Goal: Information Seeking & Learning: Learn about a topic

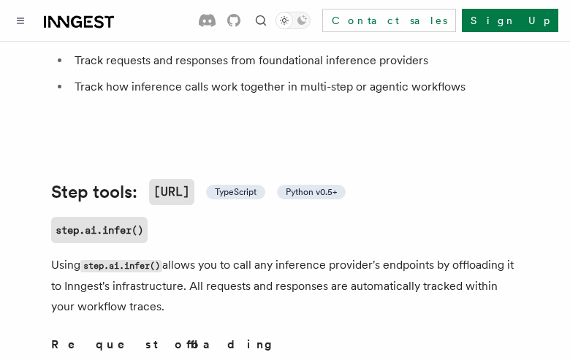
scroll to position [576, 0]
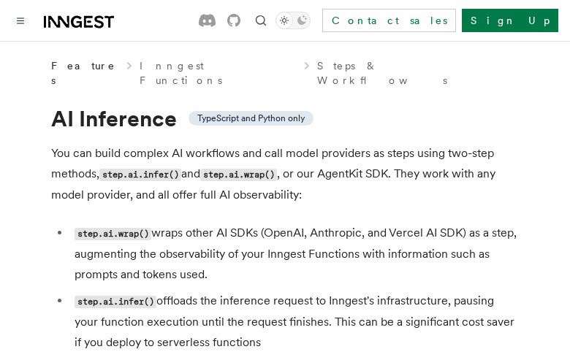
scroll to position [833, 0]
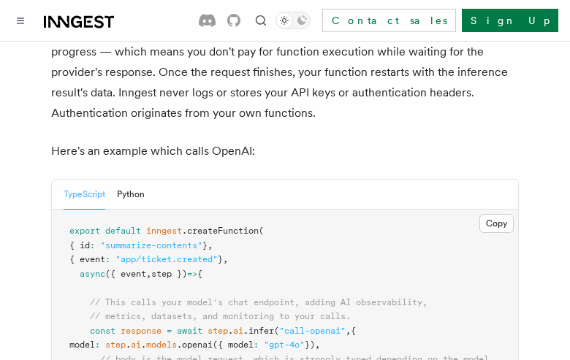
click at [85, 180] on button "TypeScript" at bounding box center [85, 195] width 42 height 30
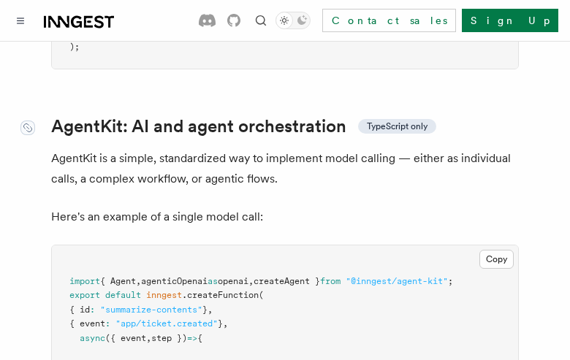
scroll to position [4403, 0]
